Goal: Information Seeking & Learning: Understand process/instructions

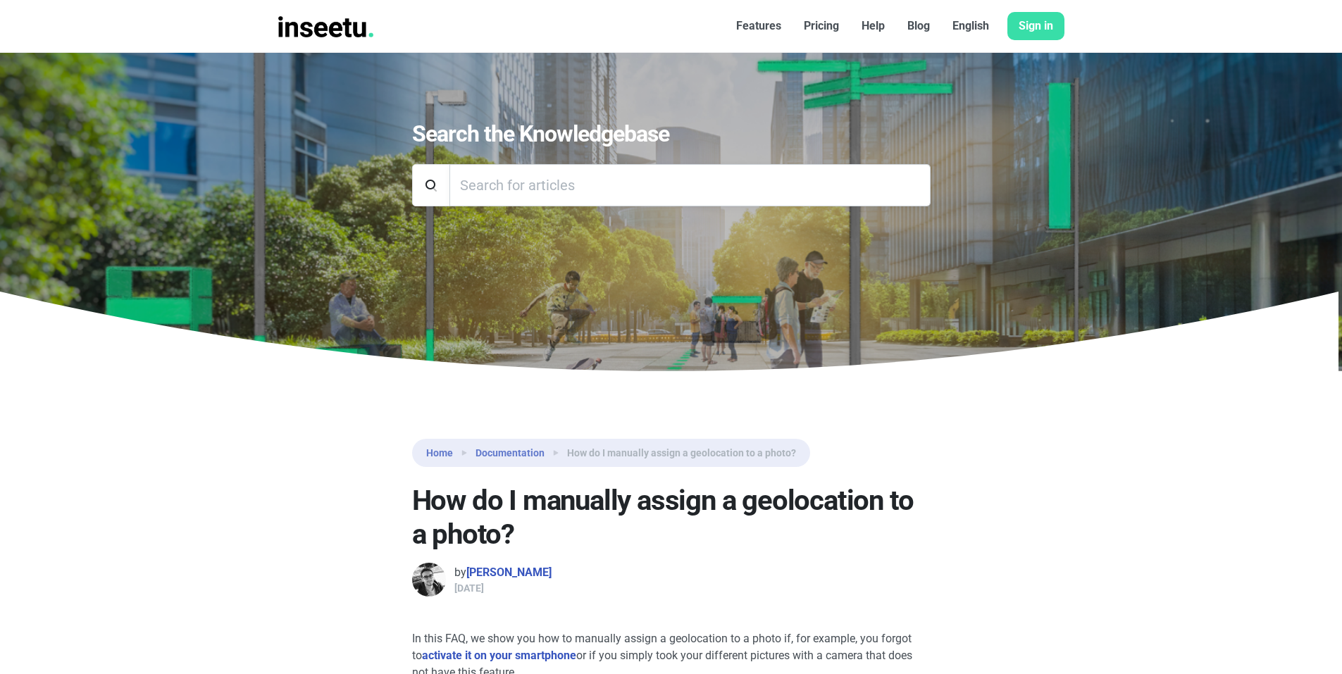
click at [515, 179] on input "Search" at bounding box center [689, 185] width 481 height 42
click at [252, 432] on section "Home Documentation How do I manually assign a geolocation to a photo? How do I …" at bounding box center [671, 500] width 1342 height 259
drag, startPoint x: 299, startPoint y: 404, endPoint x: 299, endPoint y: 397, distance: 7.1
click at [299, 404] on section "Home Documentation How do I manually assign a geolocation to a photo? How do I …" at bounding box center [671, 500] width 1342 height 259
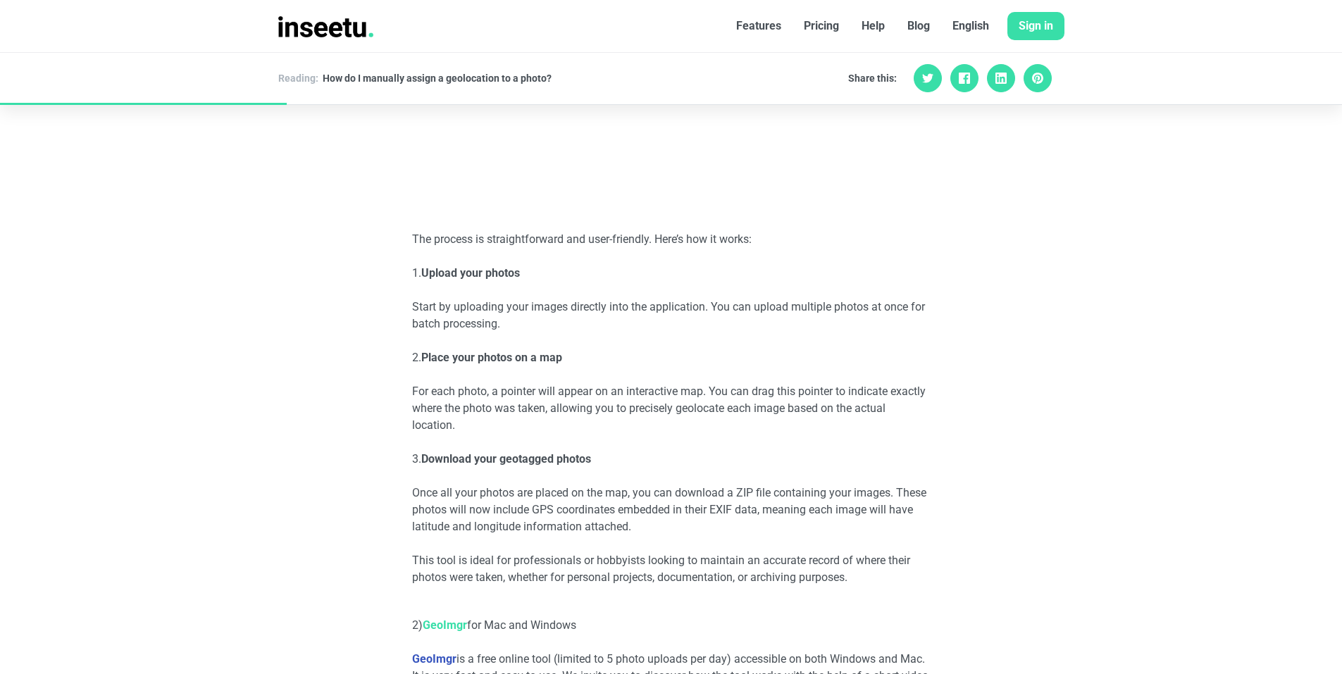
scroll to position [1550, 0]
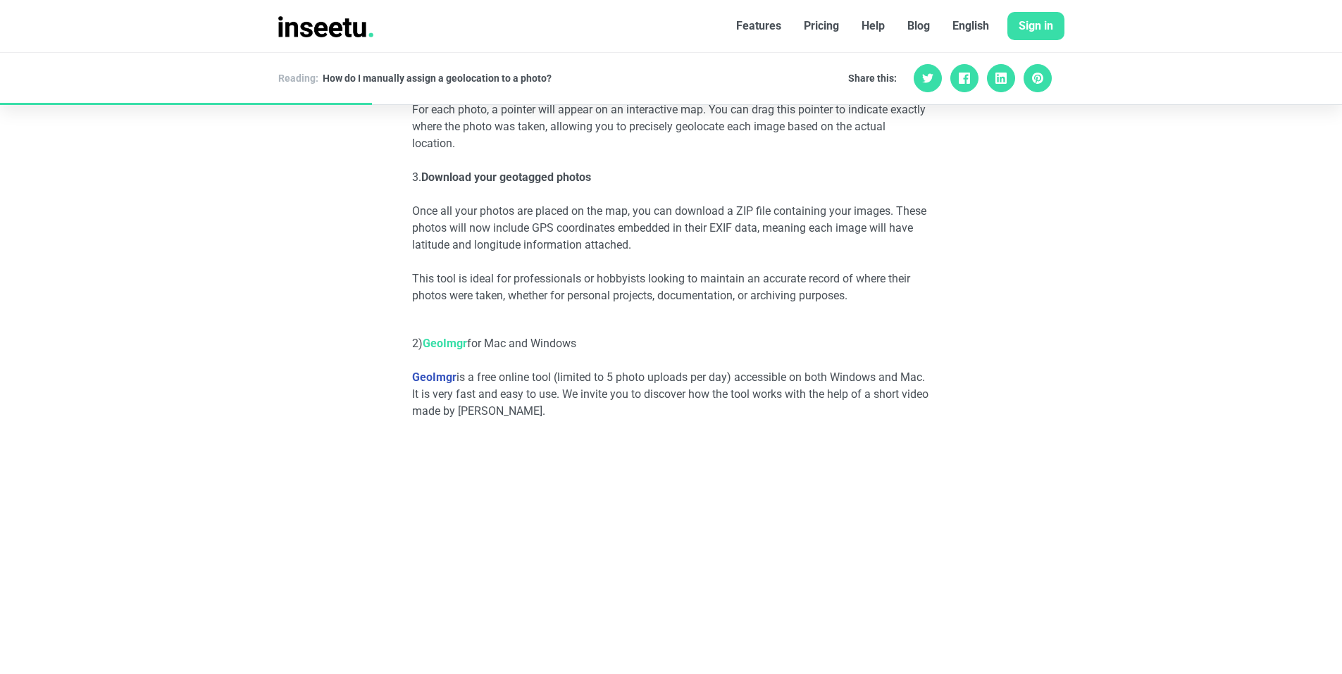
click at [440, 342] on link "GeoImgr" at bounding box center [445, 343] width 44 height 13
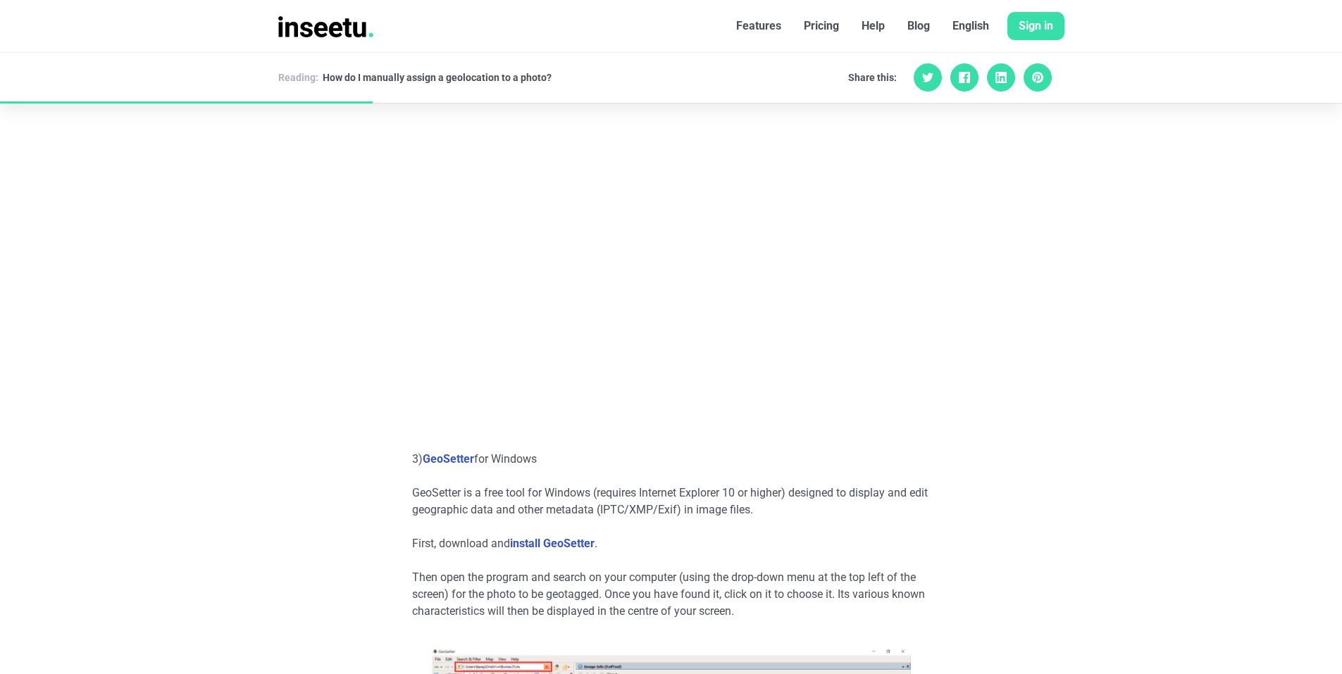
scroll to position [2255, 0]
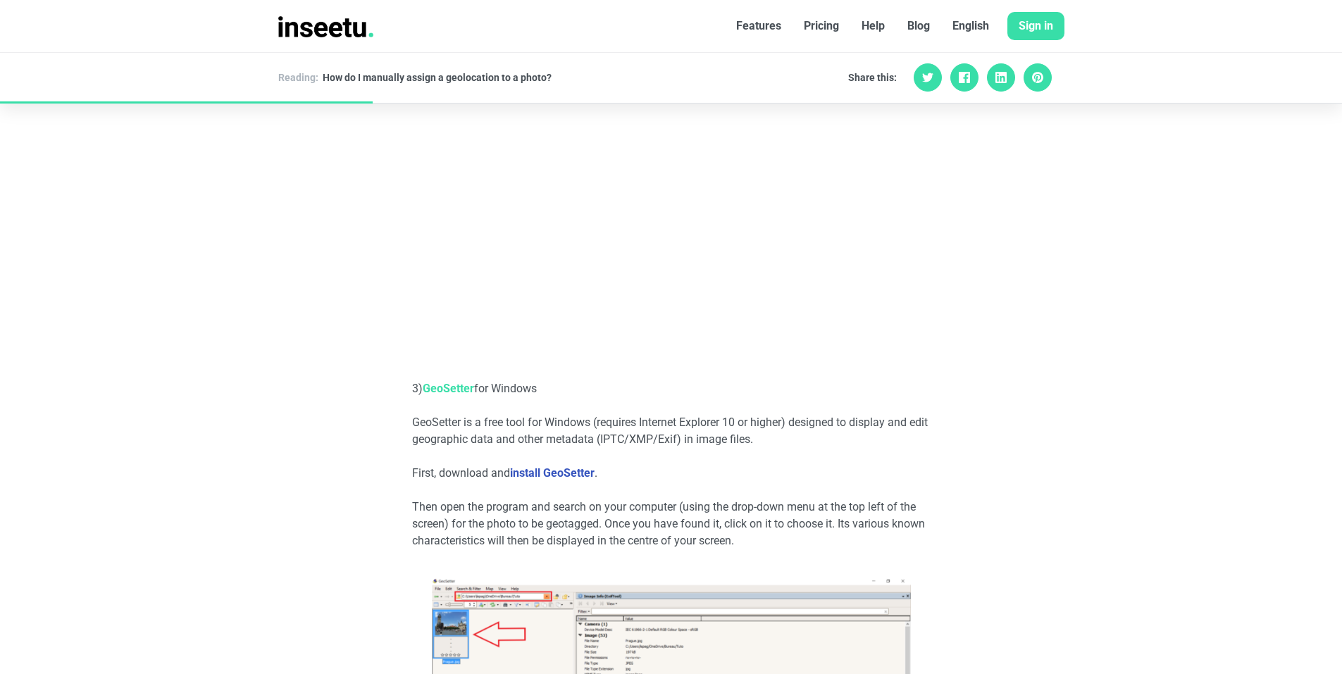
click at [438, 385] on link "GeoSetter" at bounding box center [448, 388] width 51 height 13
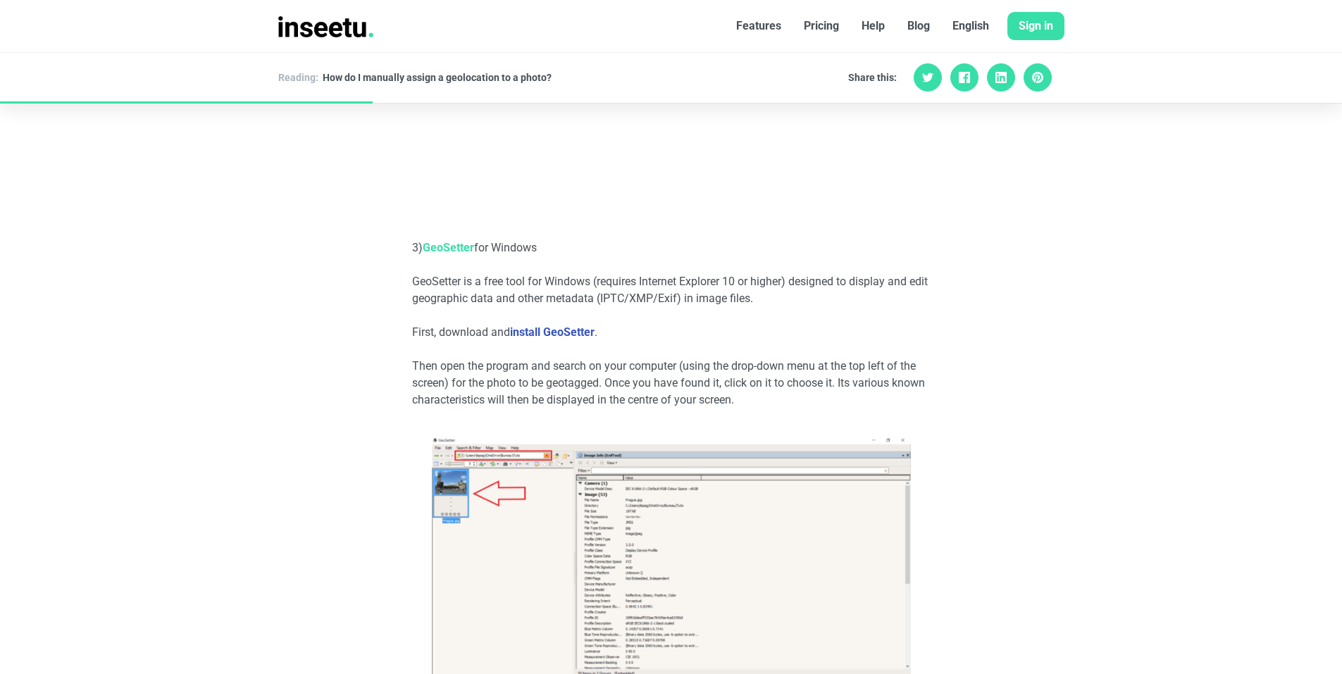
scroll to position [2466, 0]
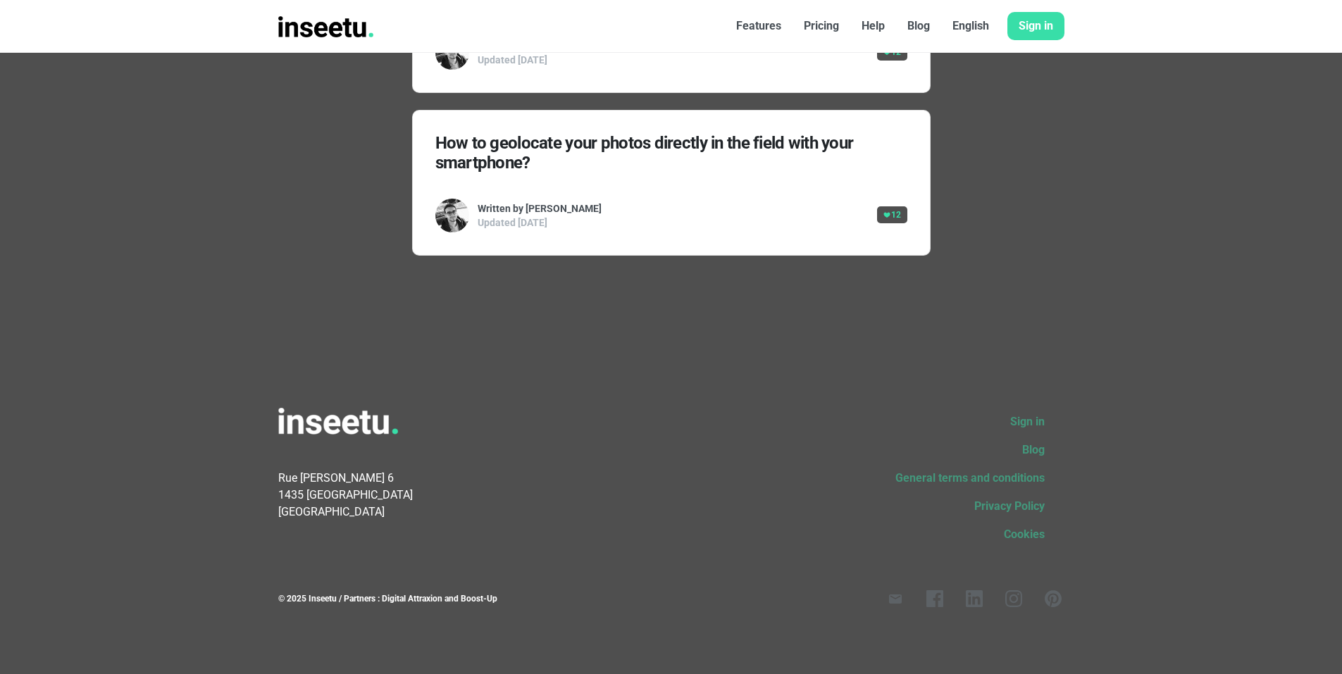
scroll to position [5221, 0]
